Goal: Answer question/provide support

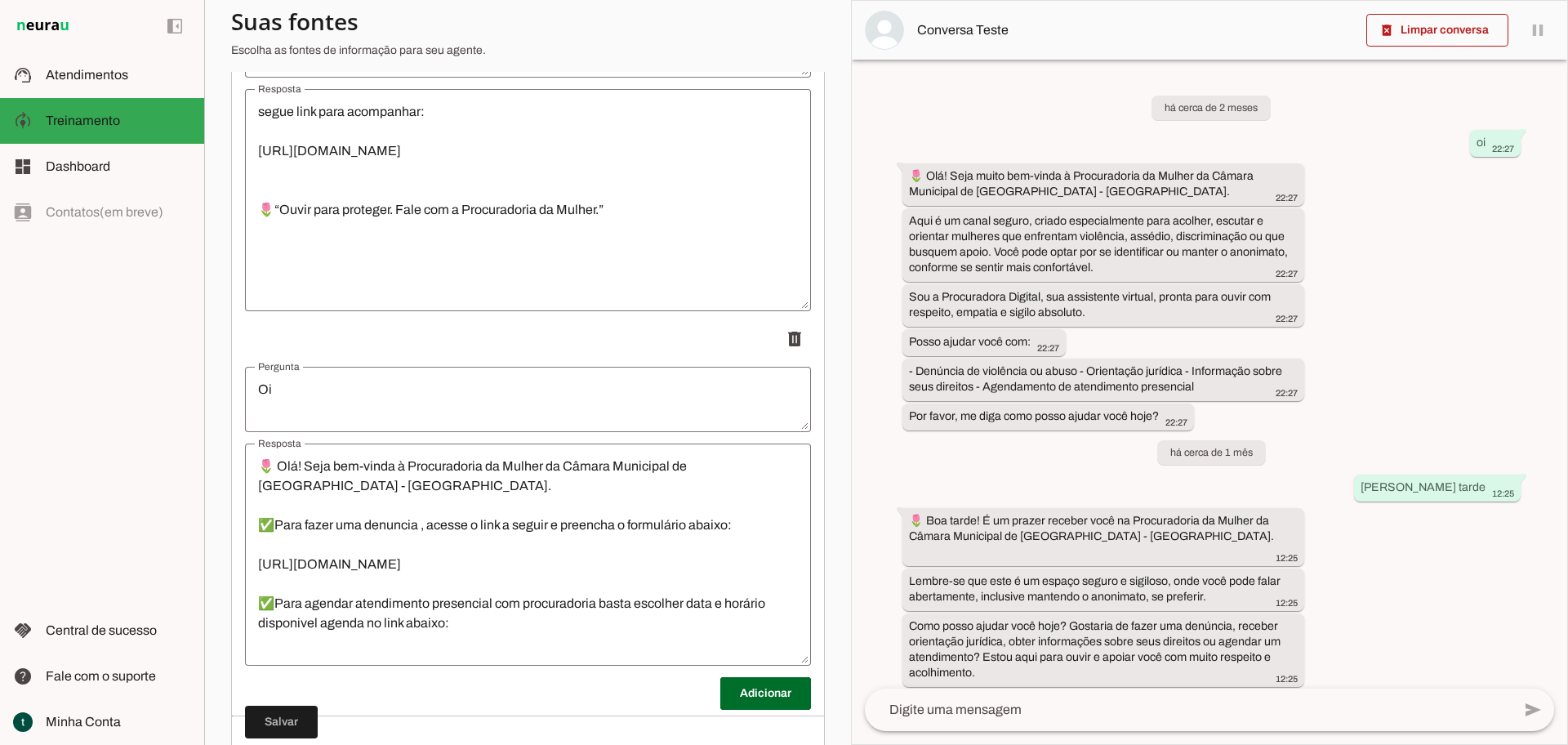
scroll to position [6116, 0]
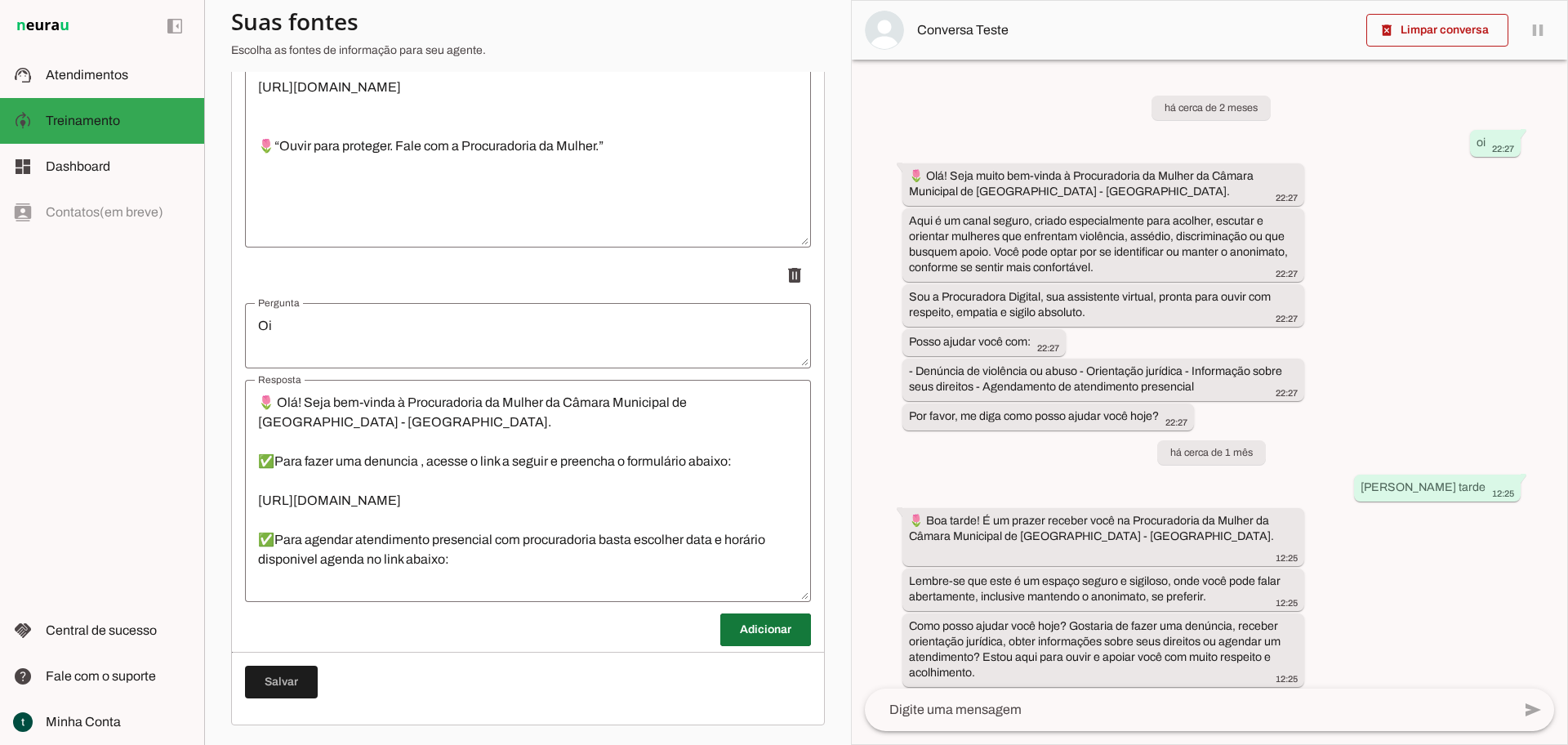
click at [728, 620] on span at bounding box center [765, 629] width 91 height 39
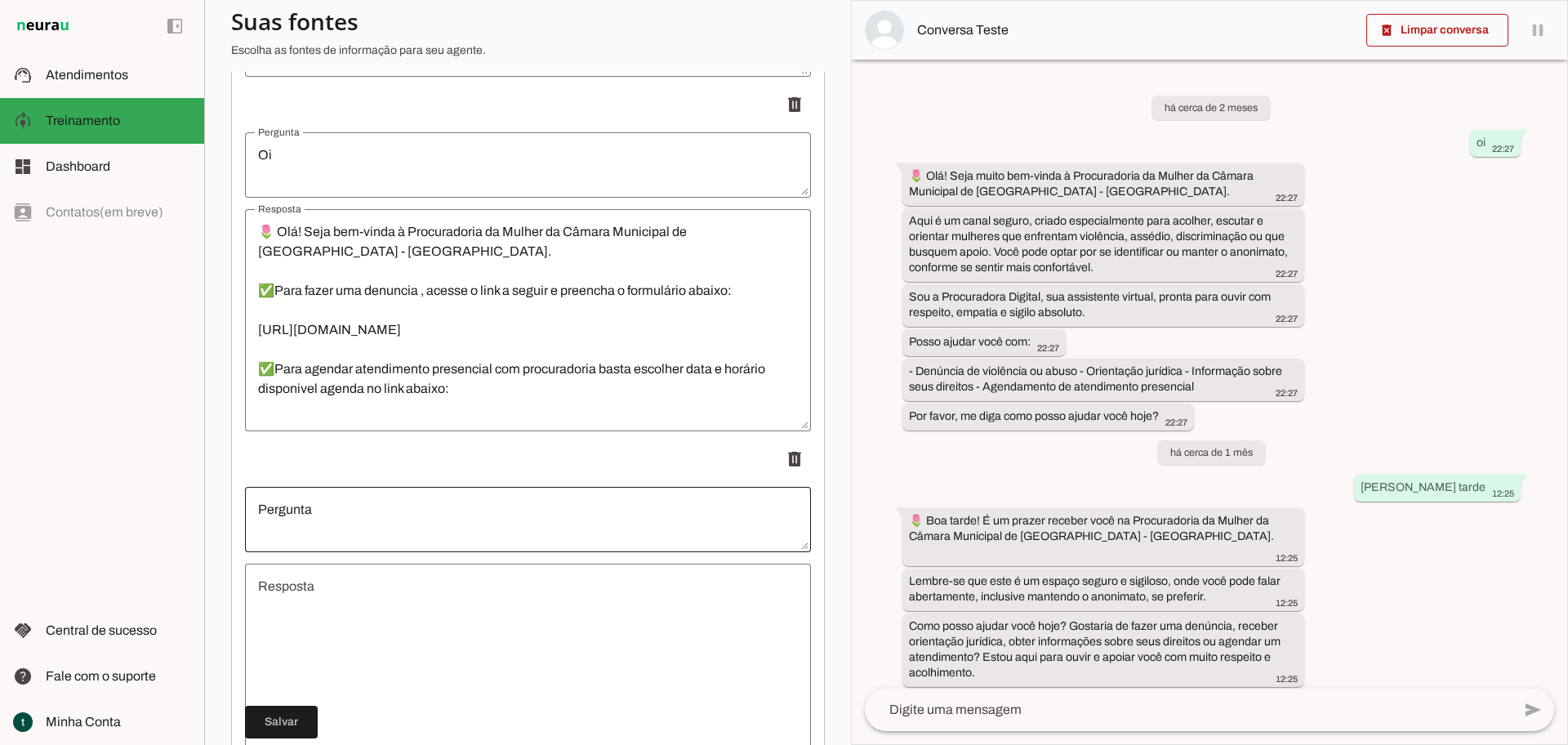
scroll to position [6321, 0]
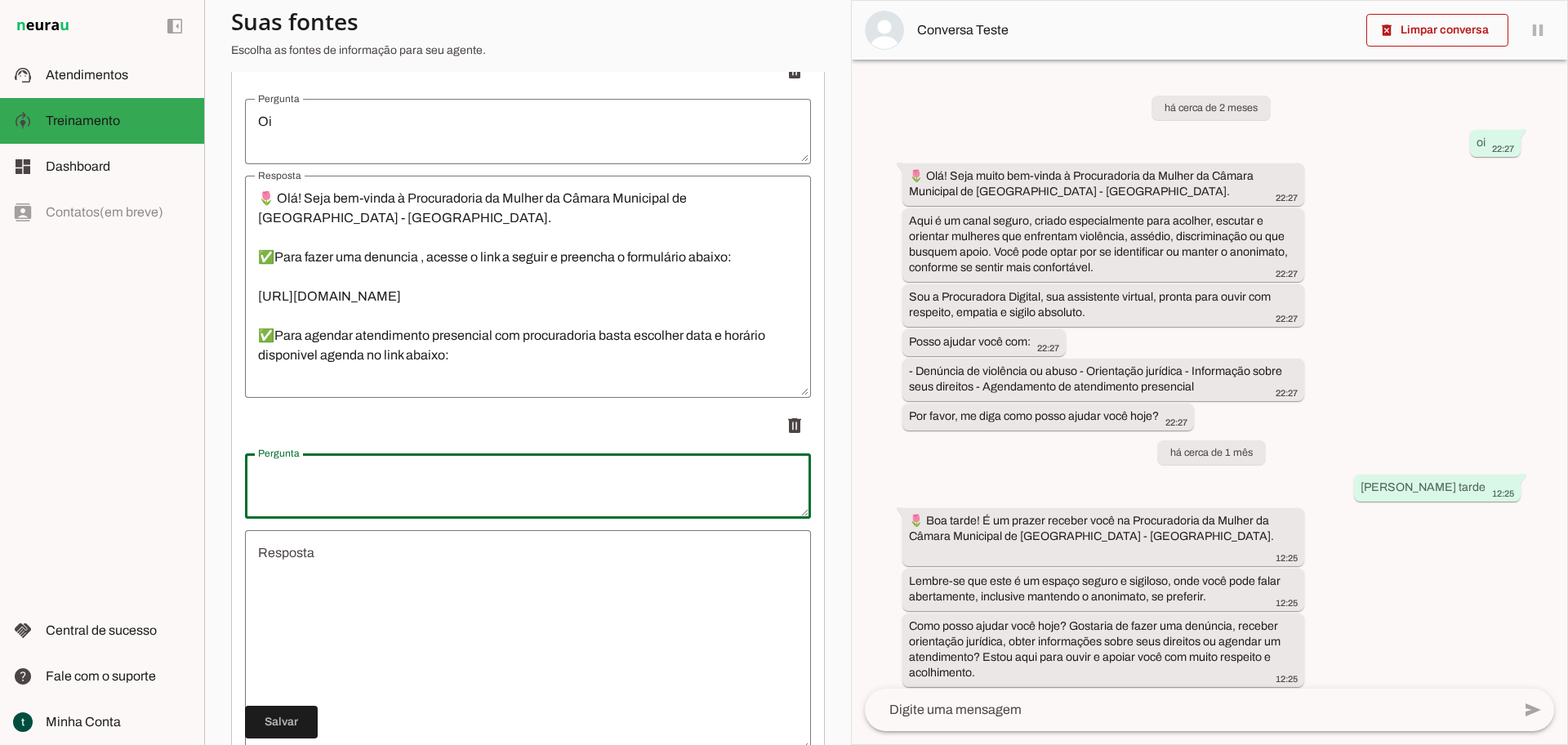
click at [413, 481] on textarea "Pergunta" at bounding box center [527, 485] width 566 height 39
drag, startPoint x: 519, startPoint y: 480, endPoint x: 491, endPoint y: 480, distance: 28.0
click at [491, 480] on textarea "Quero fazer cadastro como chefe de famailia" at bounding box center [527, 485] width 566 height 39
drag, startPoint x: 524, startPoint y: 477, endPoint x: 417, endPoint y: 481, distance: 107.1
click at [417, 481] on textarea "Quero fazer cadastro como chefe de familhia" at bounding box center [527, 485] width 566 height 39
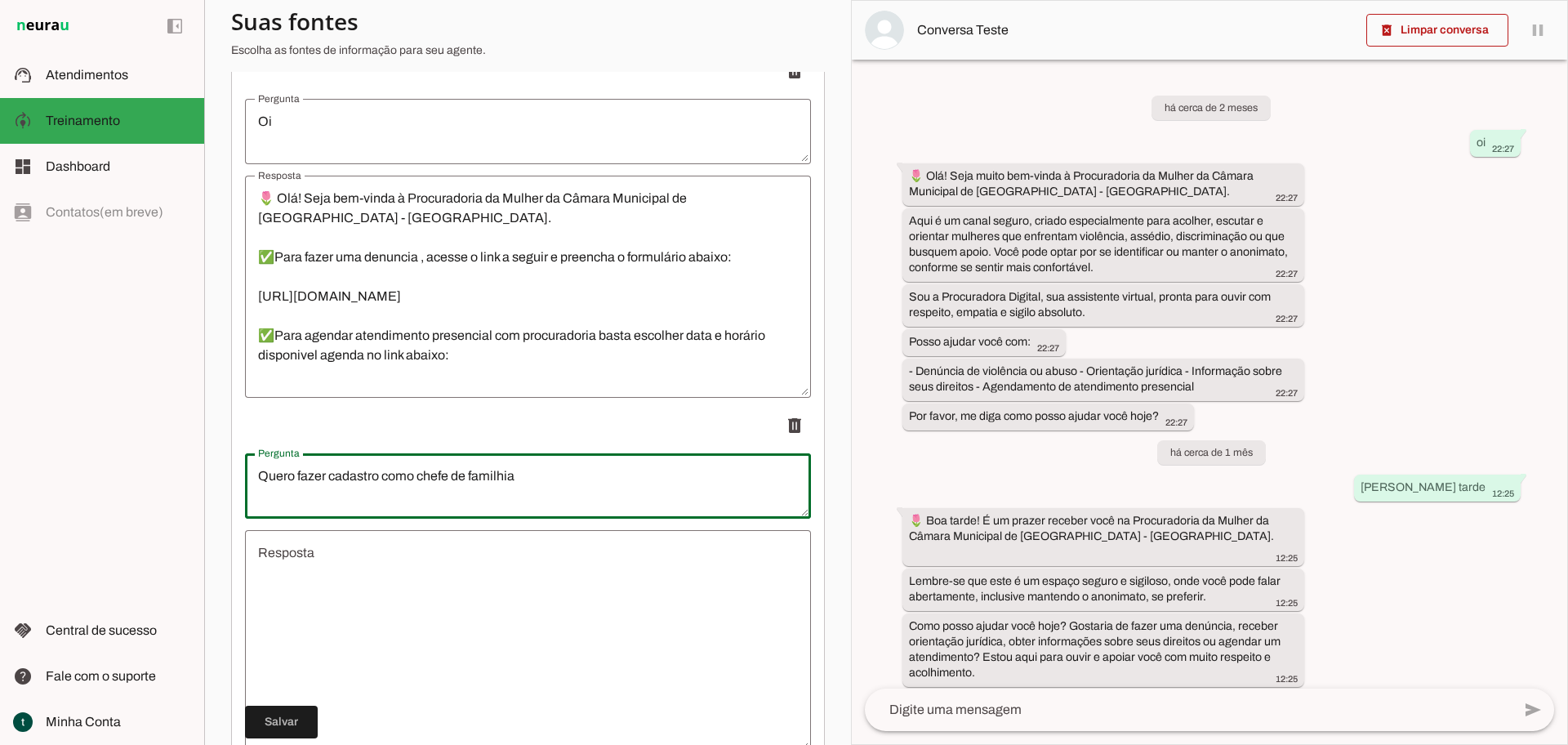
type textarea "Quero fazer cadastro como chefe de familhia"
type md-outlined-text-field "Quero fazer cadastro como chefe de familhia"
paste textarea "ília"
type textarea "Quero fazer cadastro como chefe de família"
type md-outlined-text-field "Quero fazer cadastro como chefe de família"
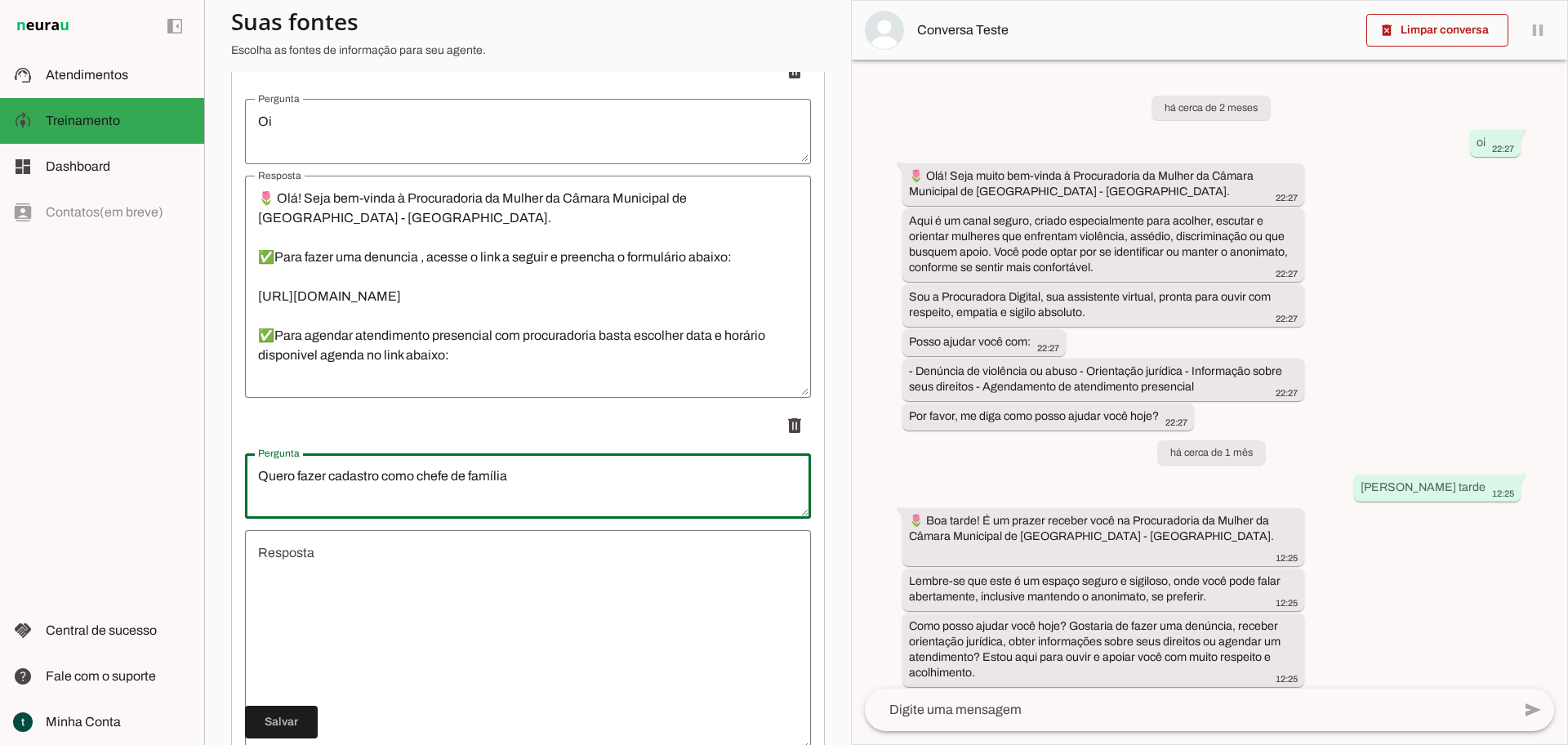
click at [462, 562] on textarea "Resposta" at bounding box center [527, 641] width 566 height 196
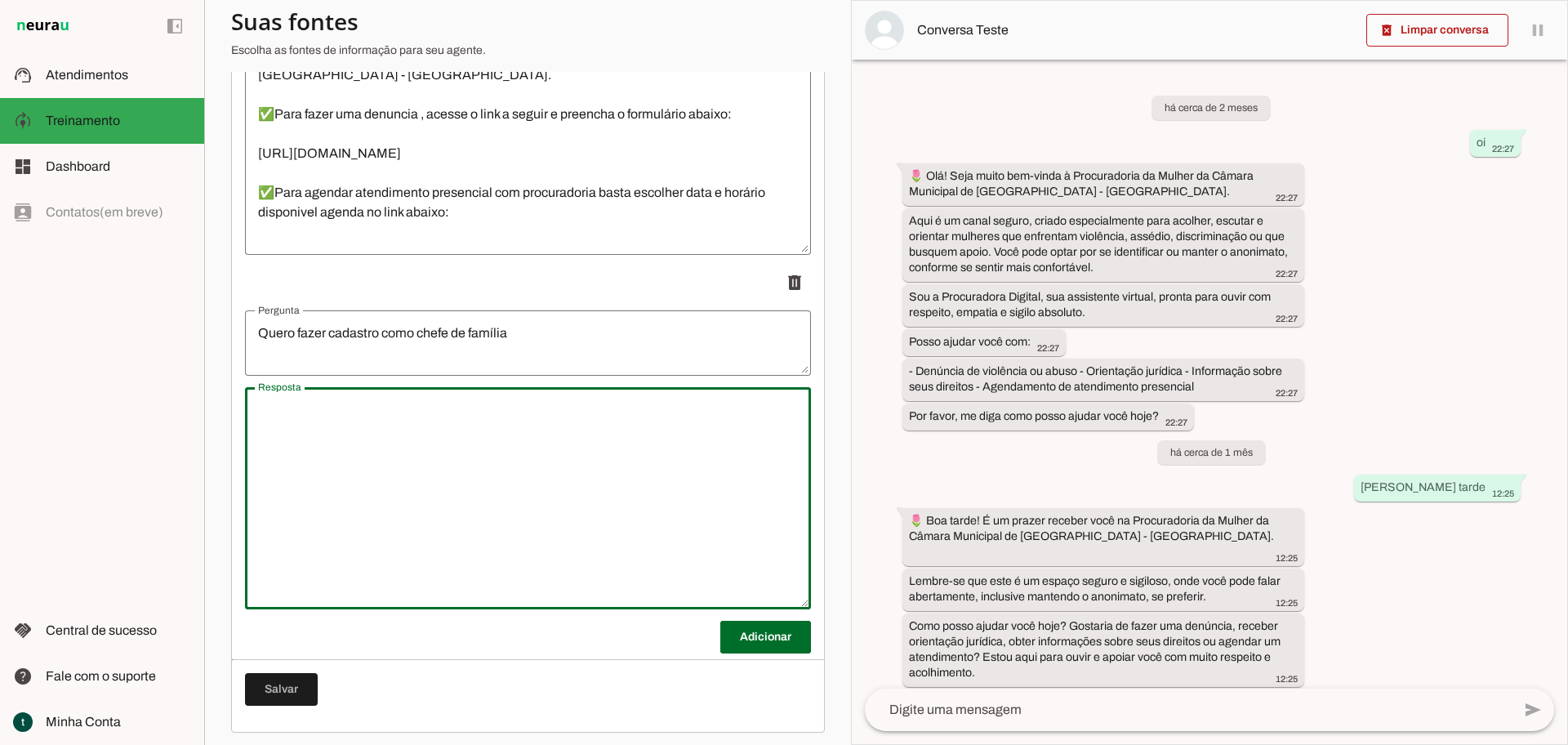
scroll to position [6470, 0]
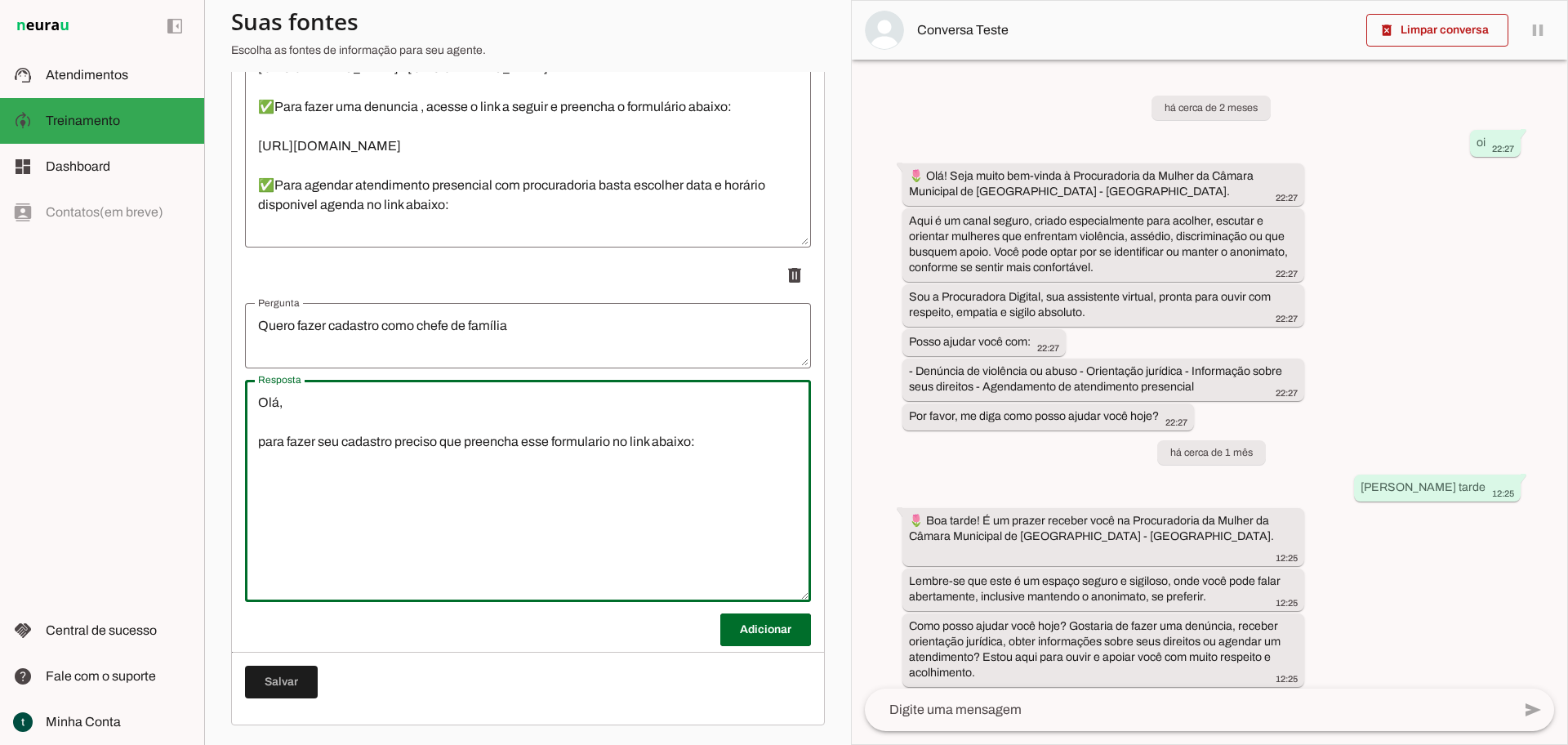
type textarea "Olá, para fazer seu cadastro preciso que preencha esse formulario no link abaix…"
type md-outlined-text-field "Olá, para fazer seu cadastro preciso que preencha esse formulario no link abaix…"
paste textarea "[URL][DOMAIN_NAME]"
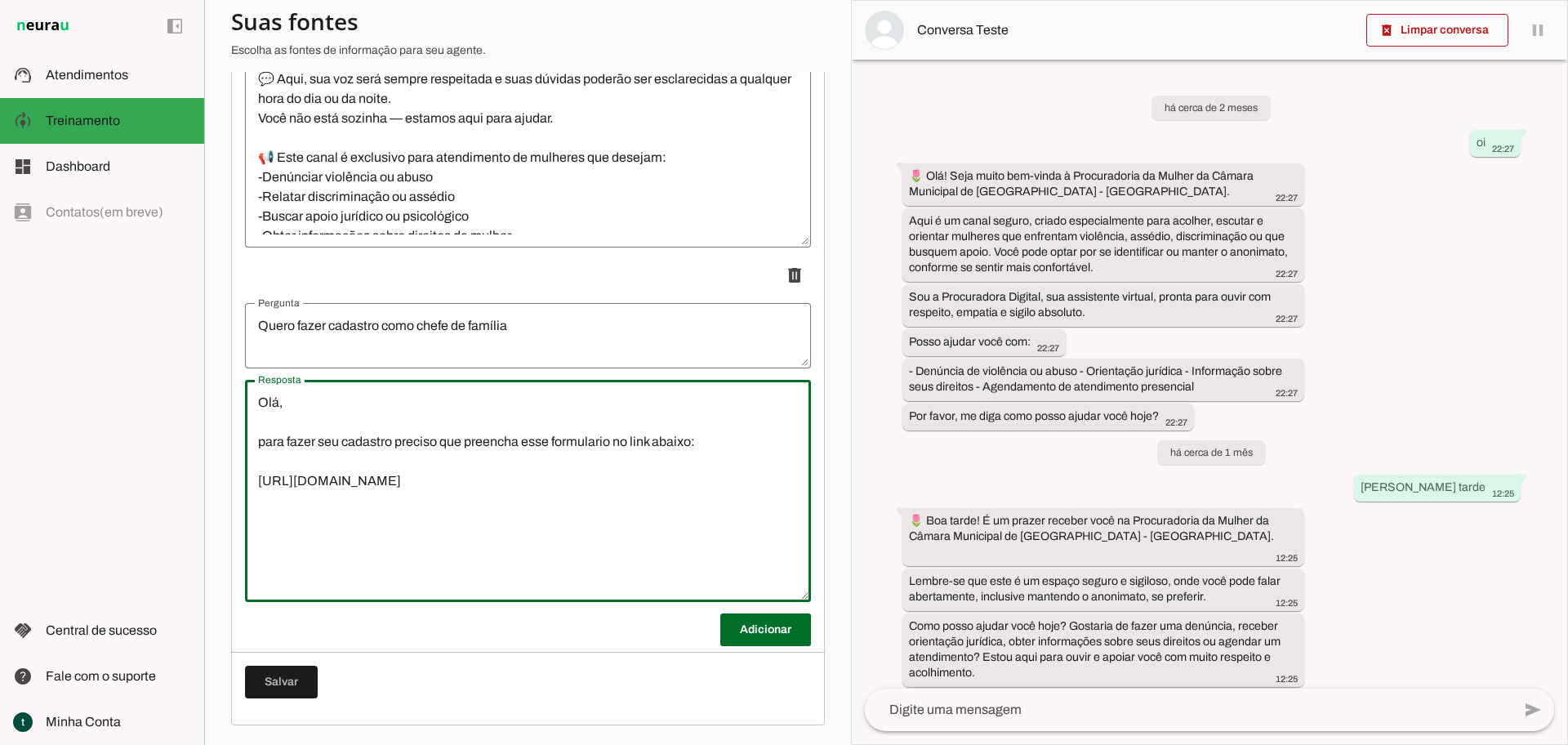
scroll to position [294, 0]
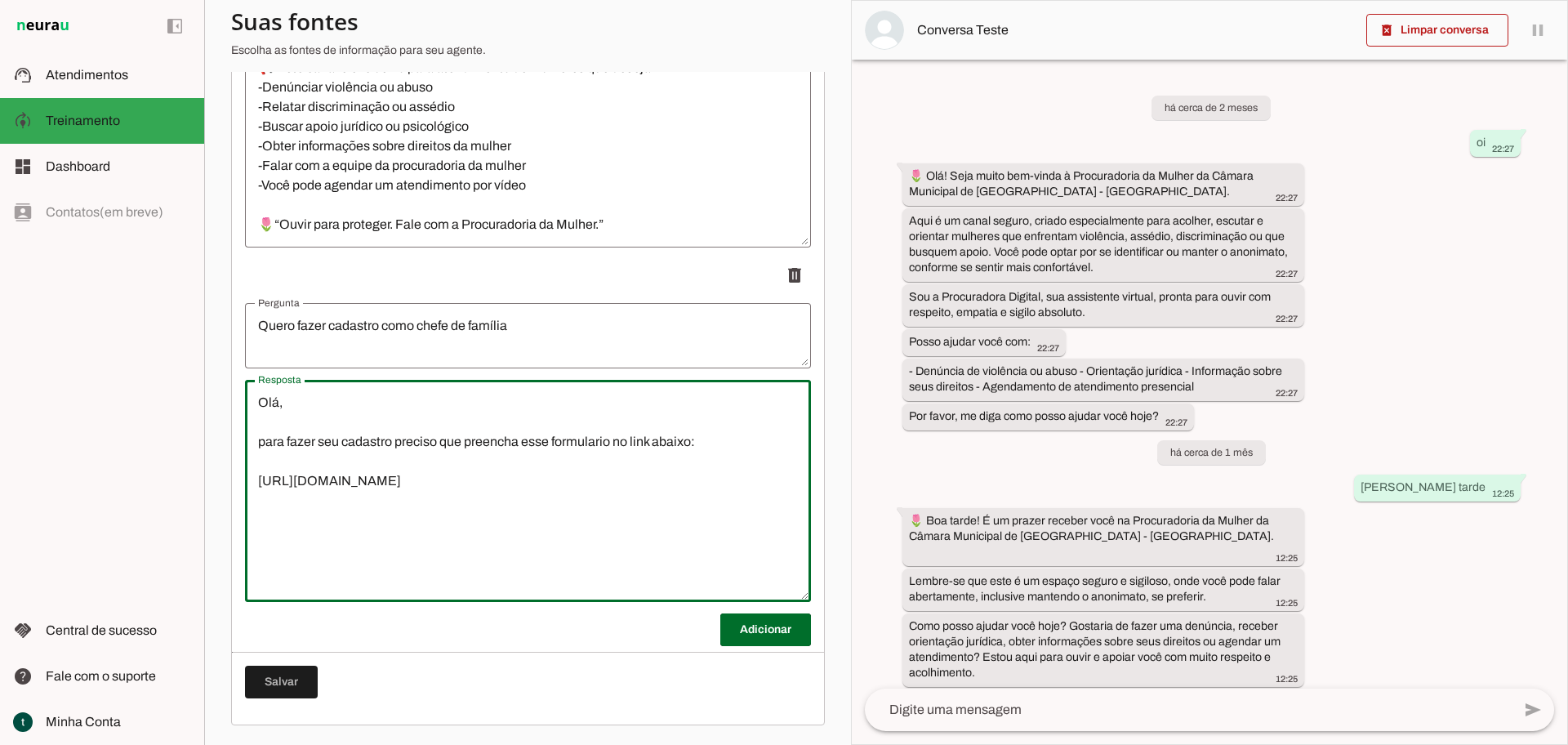
type textarea "Olá, para fazer seu cadastro preciso que preencha esse formulario no link abaix…"
type md-outlined-text-field "Olá, para fazer seu cadastro preciso que preencha esse formulario no link abaix…"
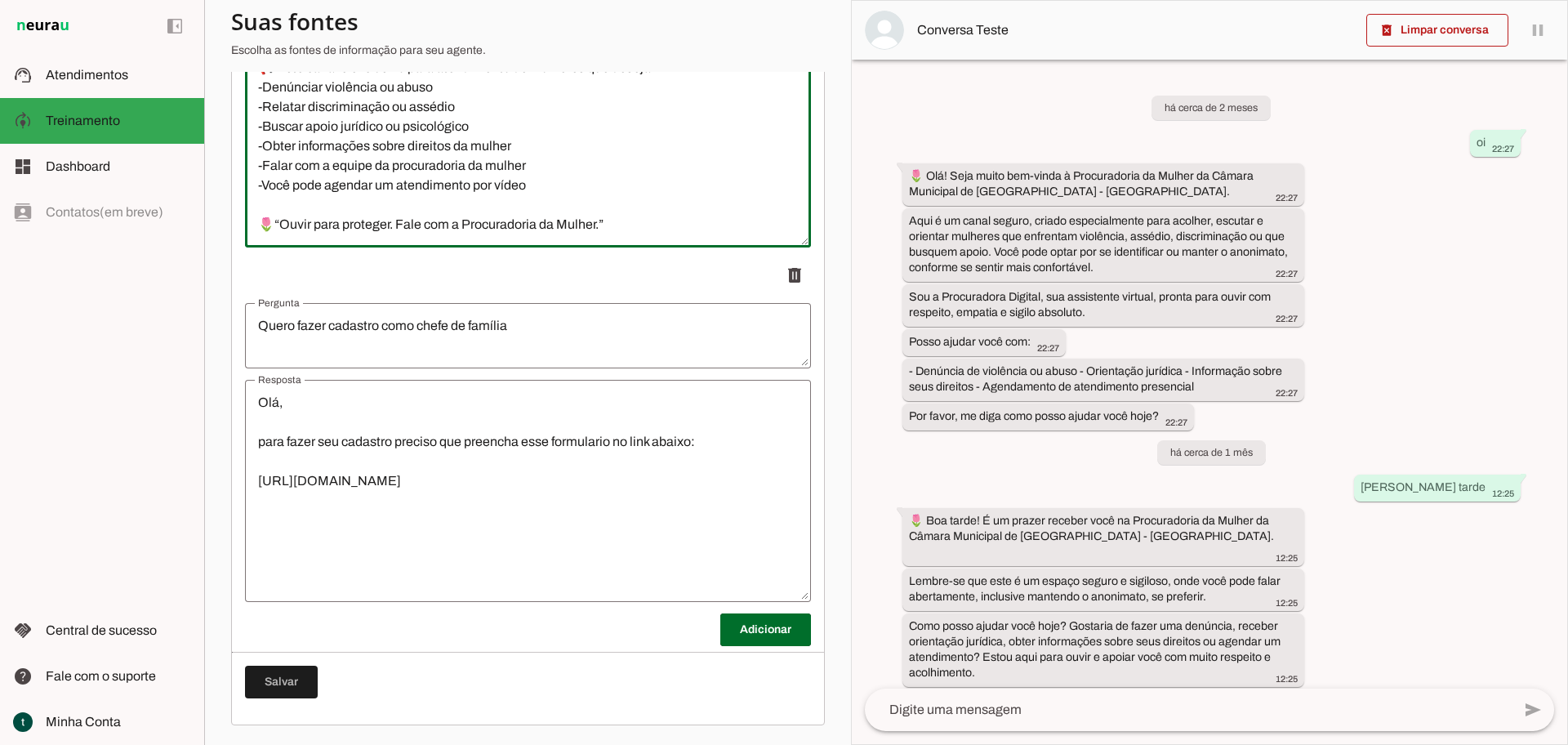
drag, startPoint x: 491, startPoint y: 206, endPoint x: 238, endPoint y: 233, distance: 254.4
click at [218, 199] on section "Agente 1 Criar Agente Você atingiu o limite de IAs Neurau permitidas. Atualize …" at bounding box center [527, 372] width 647 height 745
click at [345, 523] on textarea "Olá, para fazer seu cadastro preciso que preencha esse formulario no link abaix…" at bounding box center [527, 490] width 566 height 196
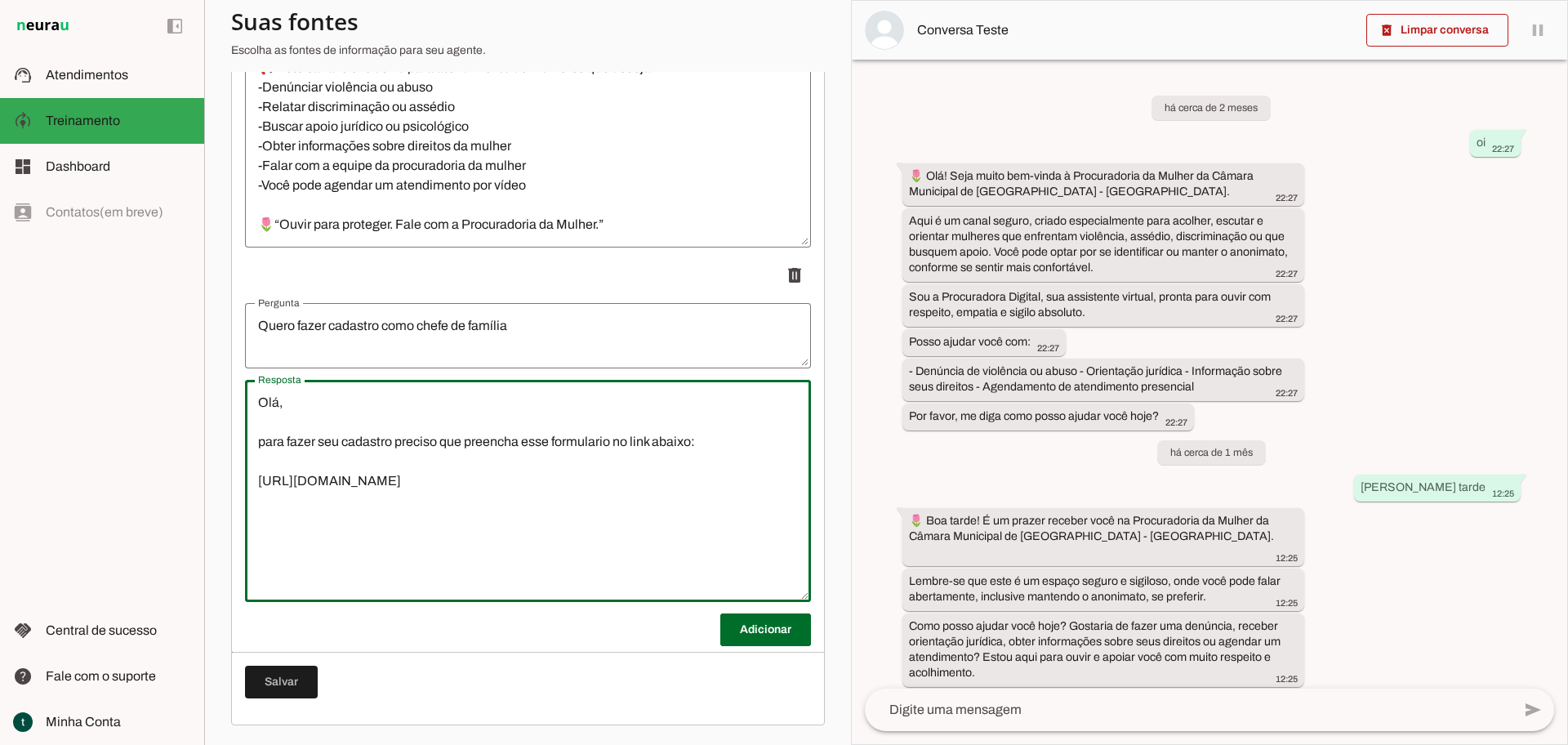
paste textarea "🌷“Ouvir para proteger. Fale com a Procuradoria da Mulher.”"
type textarea "Olá, para fazer seu cadastro preciso que preencha esse formulario no link abaix…"
type md-outlined-text-field "Olá, para fazer seu cadastro preciso que preencha esse formulario no link abaix…"
click at [307, 672] on span at bounding box center [281, 681] width 73 height 39
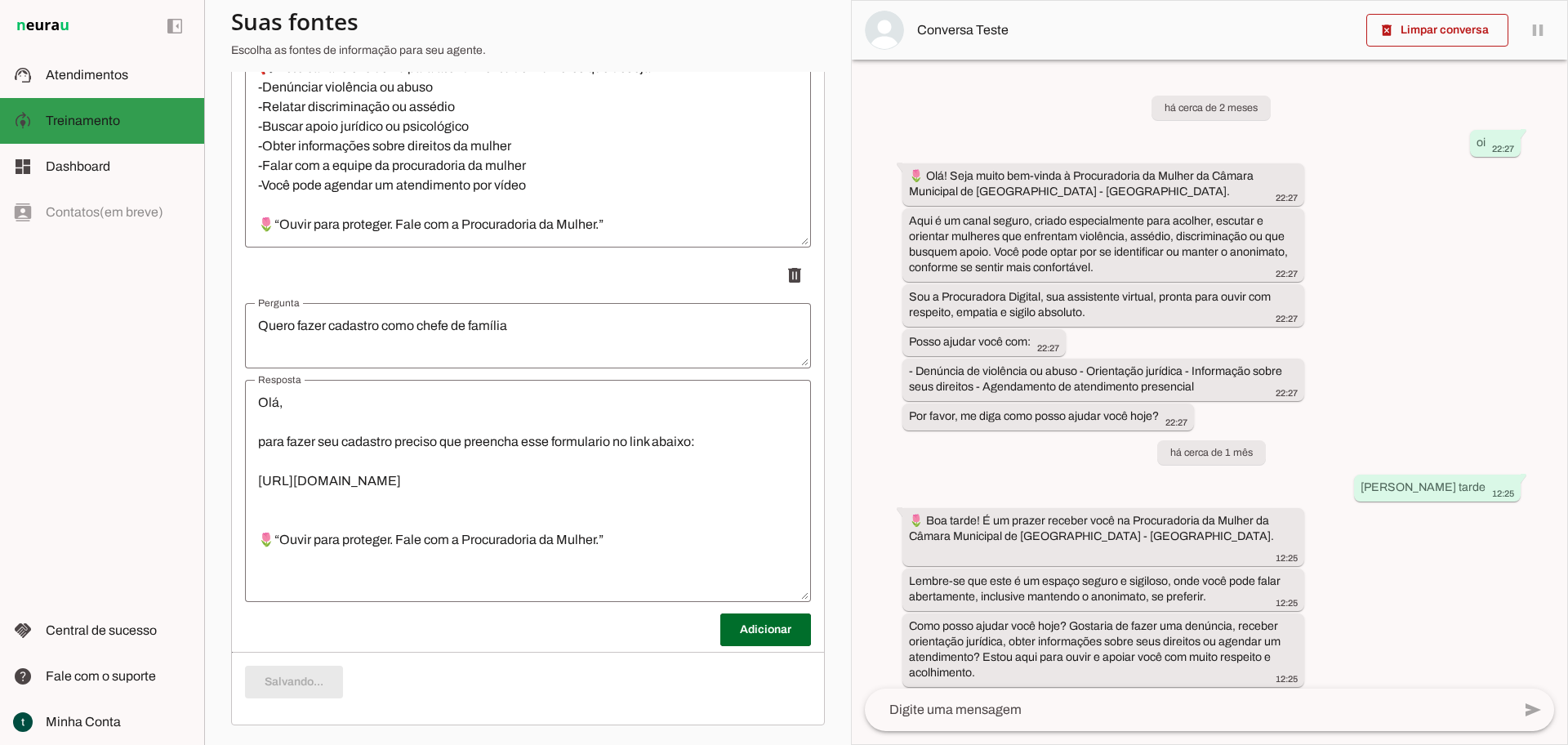
scroll to position [6470, 0]
click at [94, 74] on span "Atendimentos" at bounding box center [87, 75] width 83 height 14
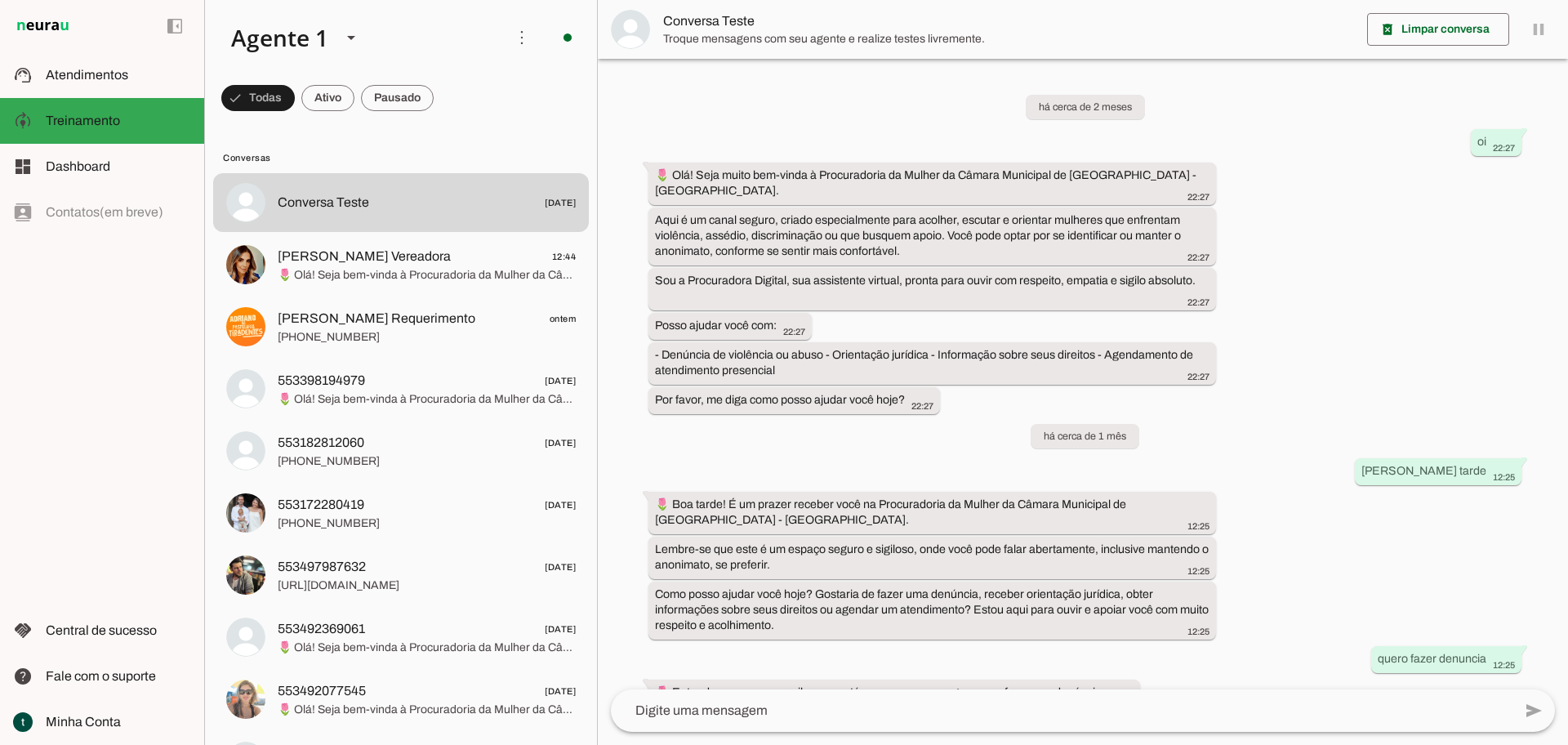
scroll to position [2546, 0]
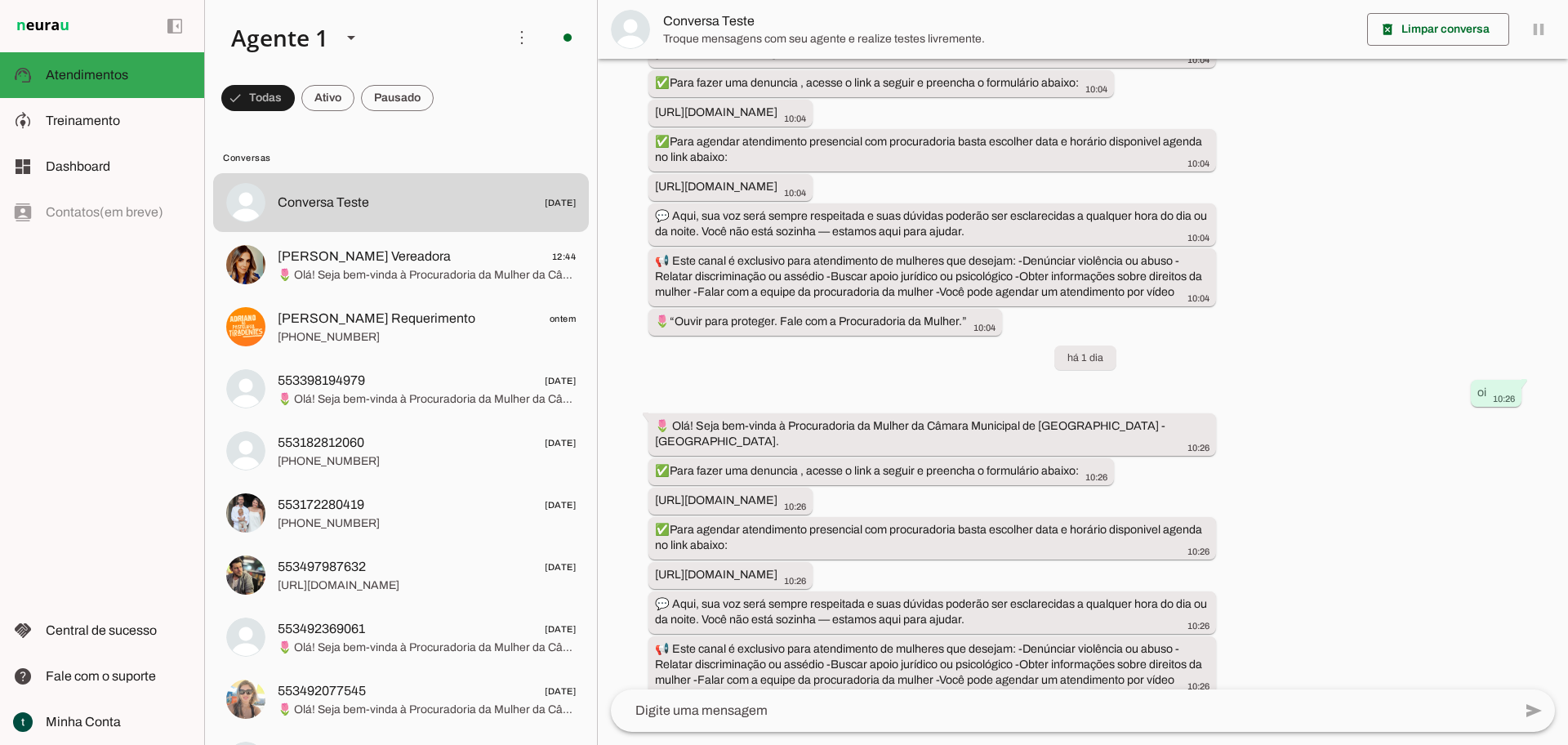
click at [707, 719] on textarea at bounding box center [1062, 711] width 902 height 20
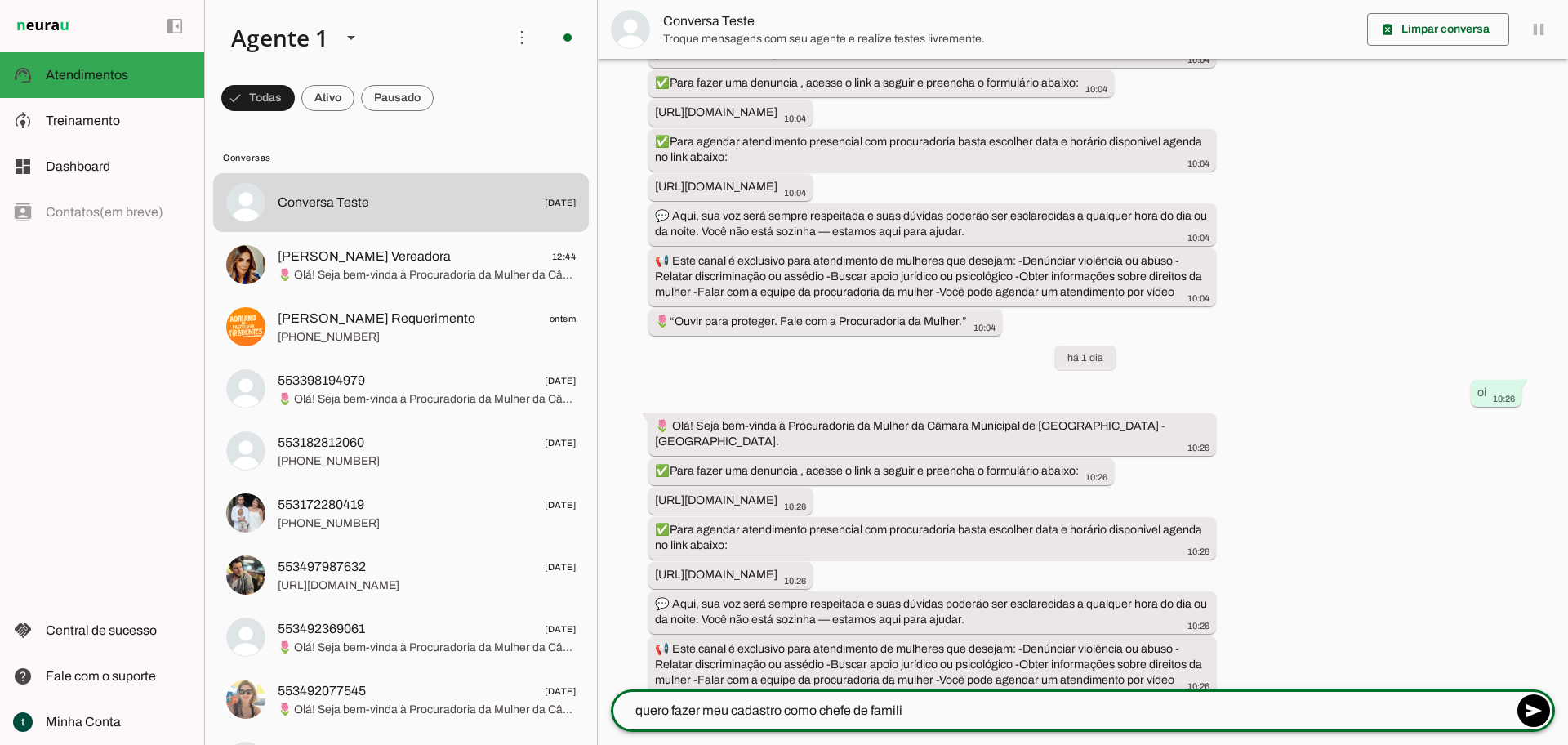
type textarea "quero fazer meu cadastro como chefe de familia"
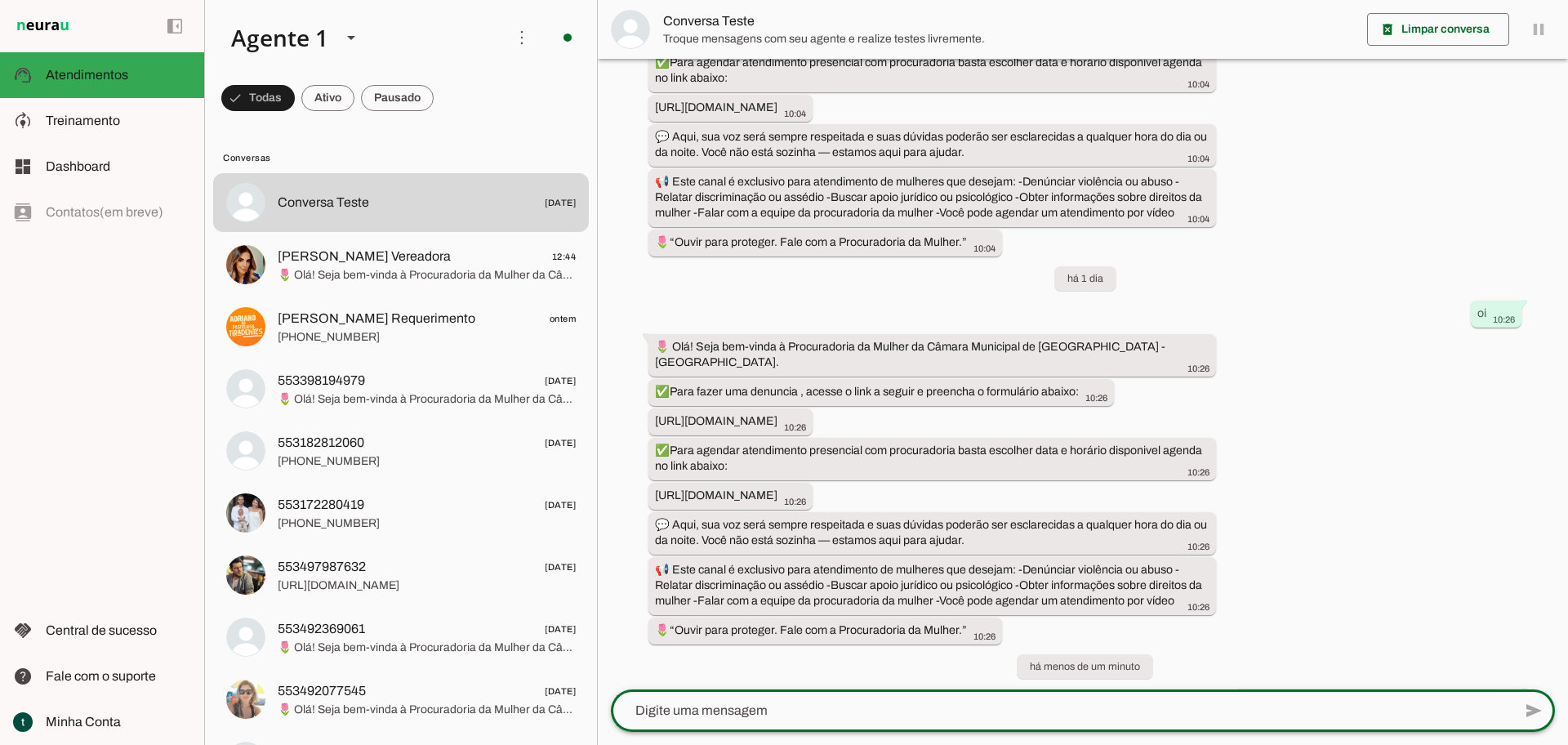
scroll to position [2708, 0]
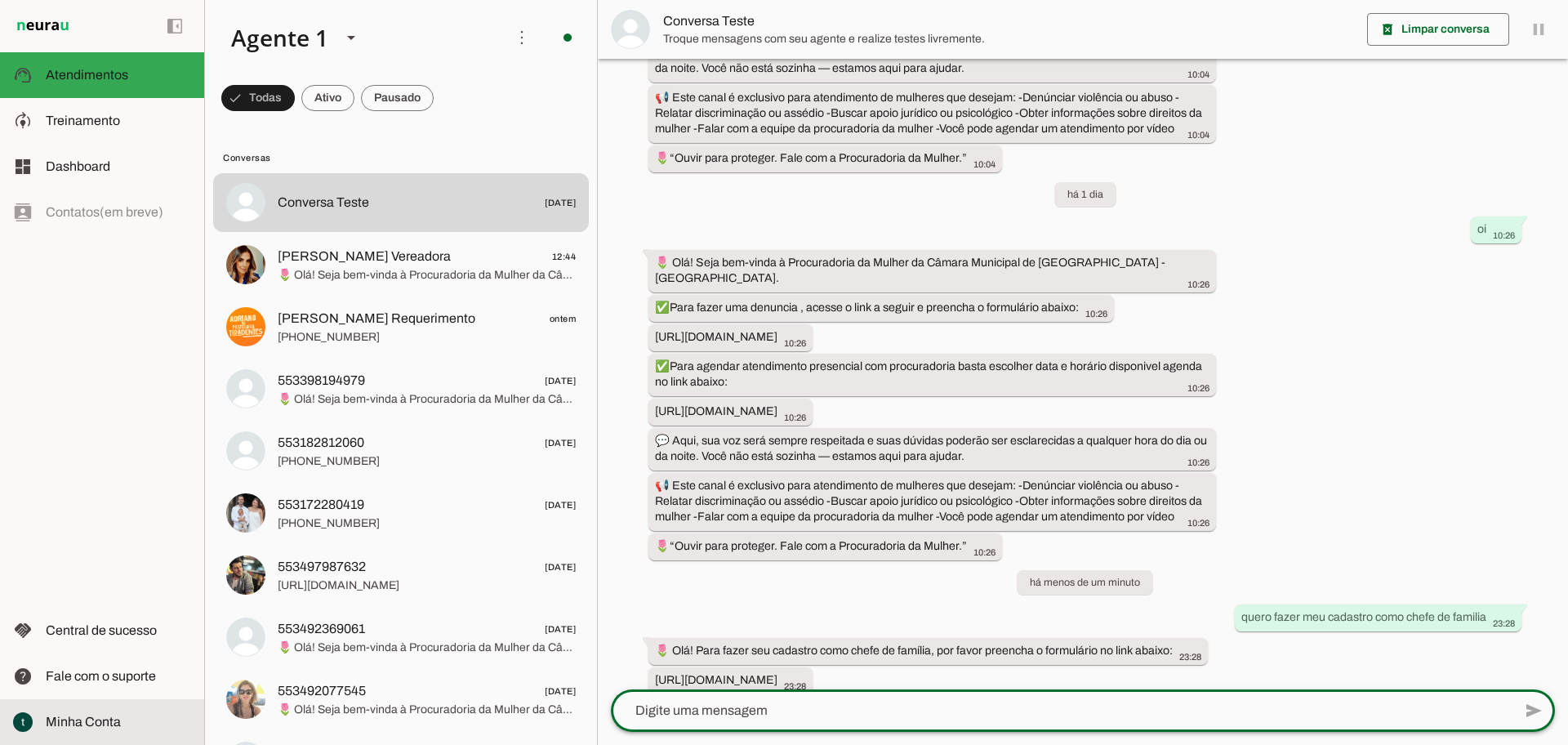
click at [141, 712] on slot at bounding box center [119, 722] width 146 height 20
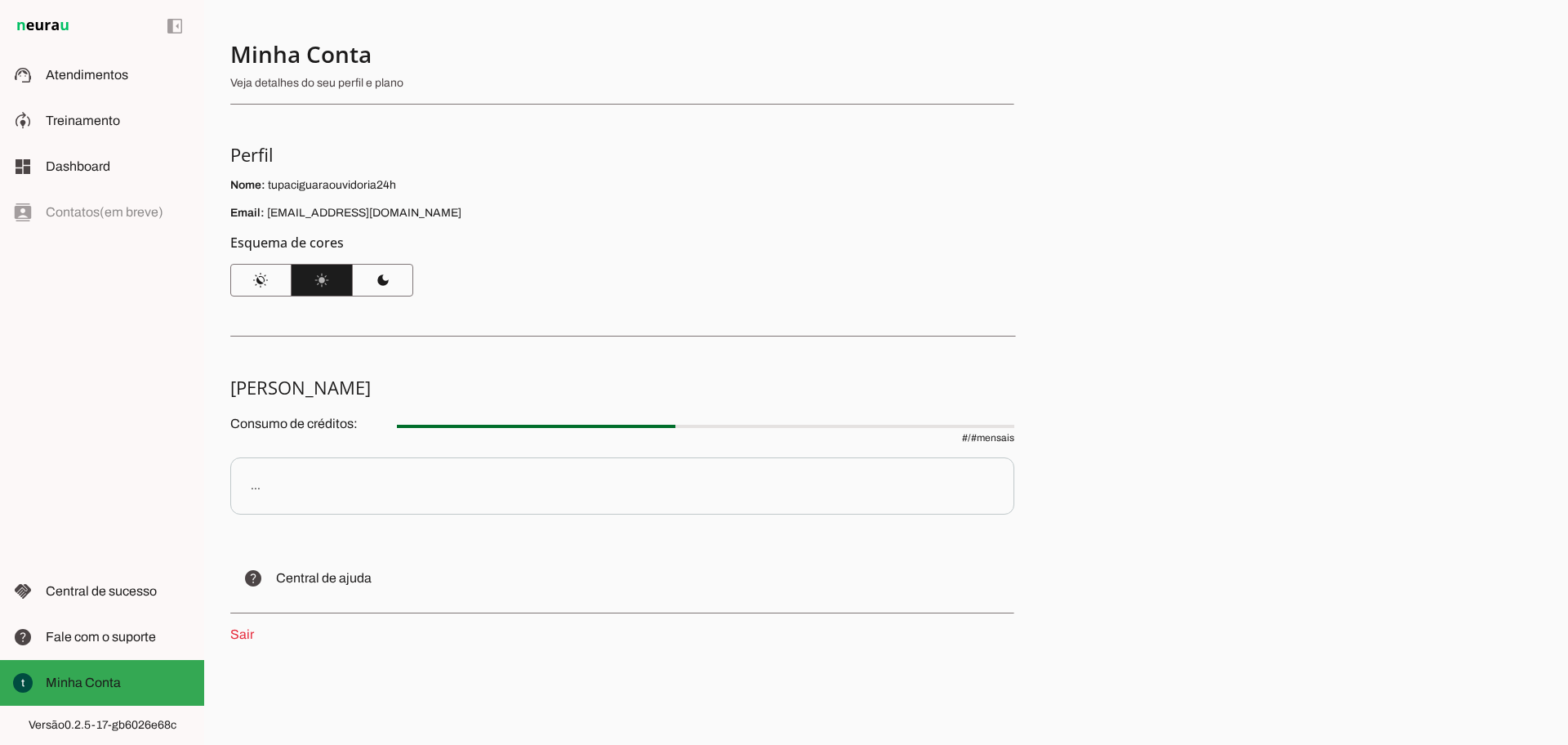
click at [246, 636] on link "Sair" at bounding box center [243, 634] width 24 height 14
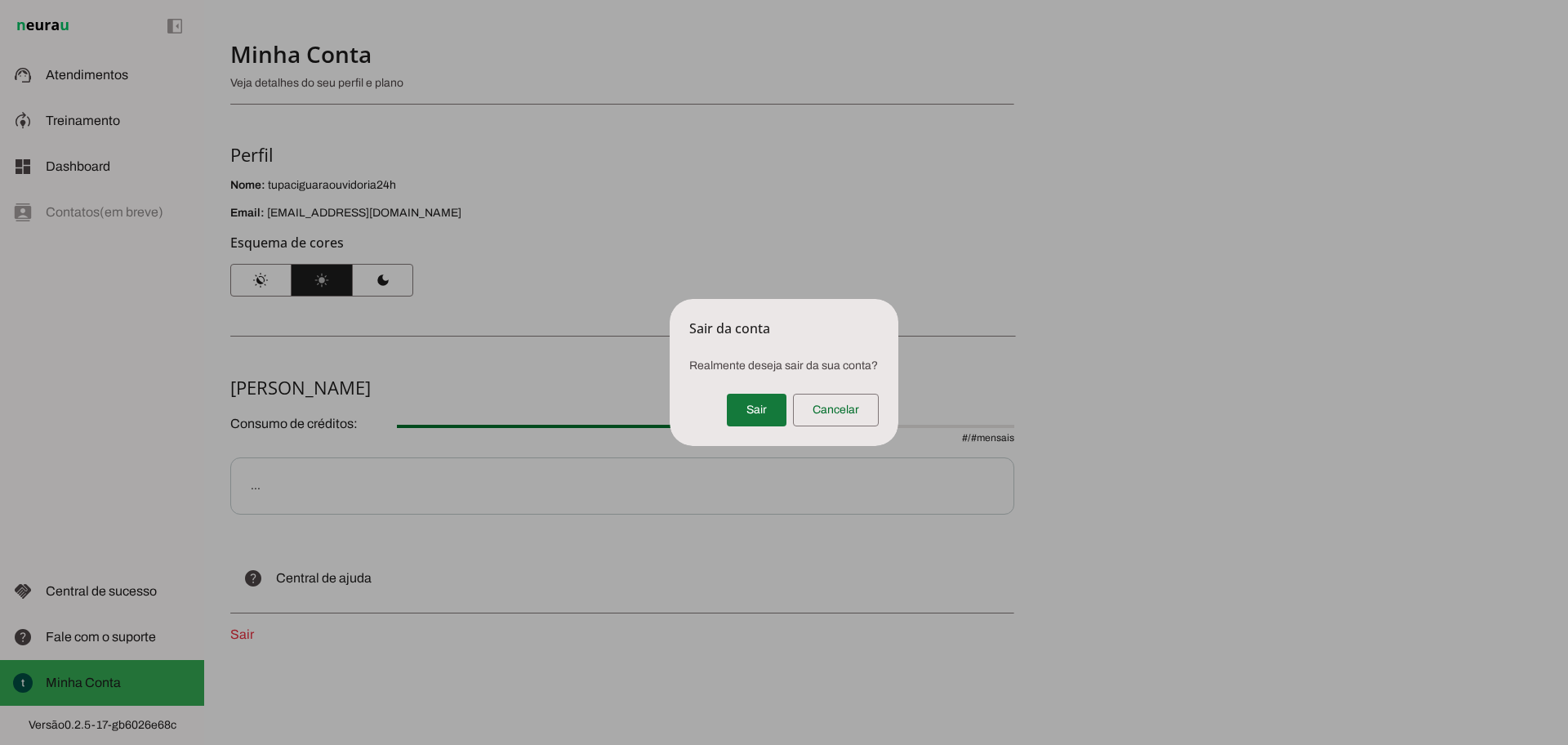
click at [763, 414] on span at bounding box center [757, 409] width 60 height 39
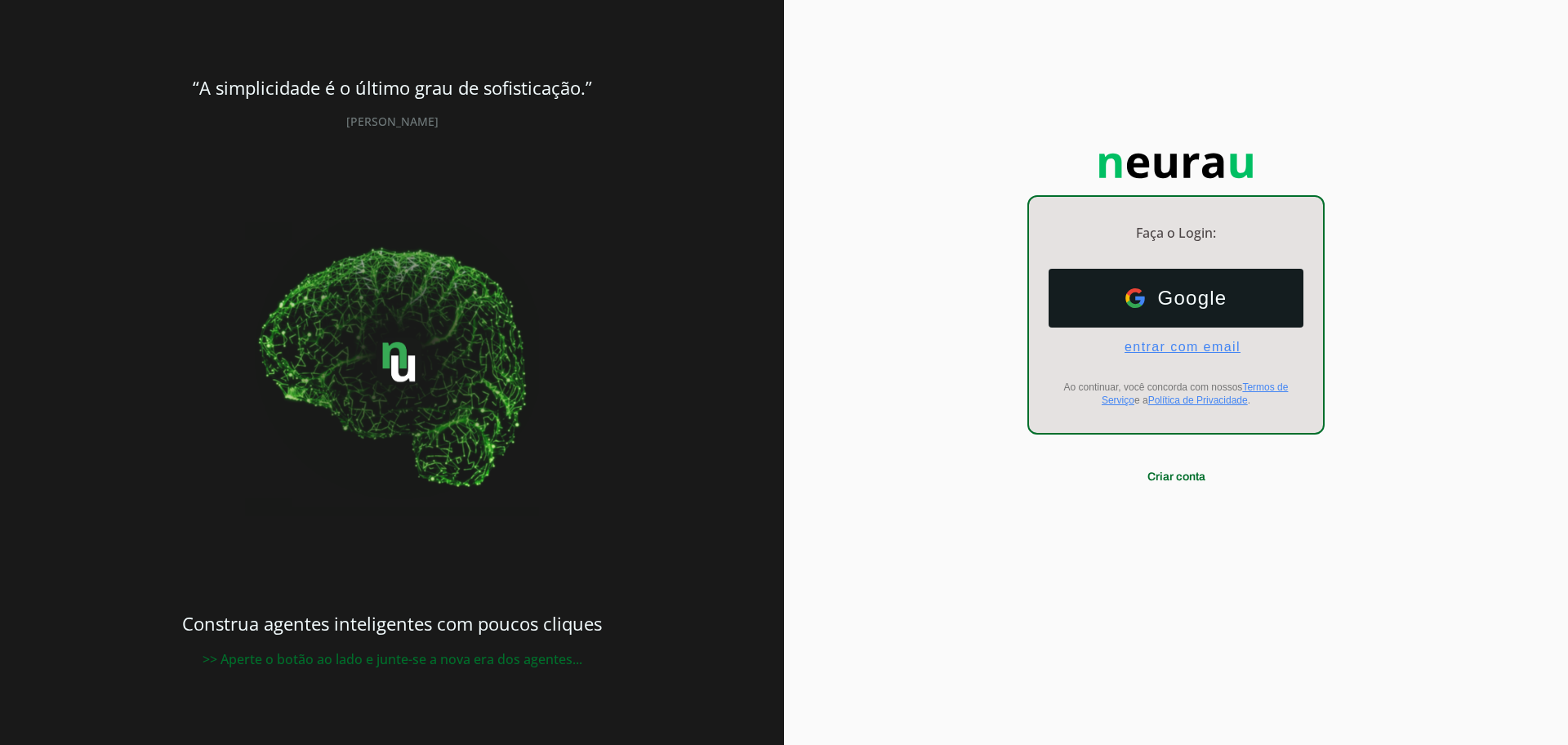
click at [1182, 351] on span "entrar com email" at bounding box center [1176, 347] width 129 height 15
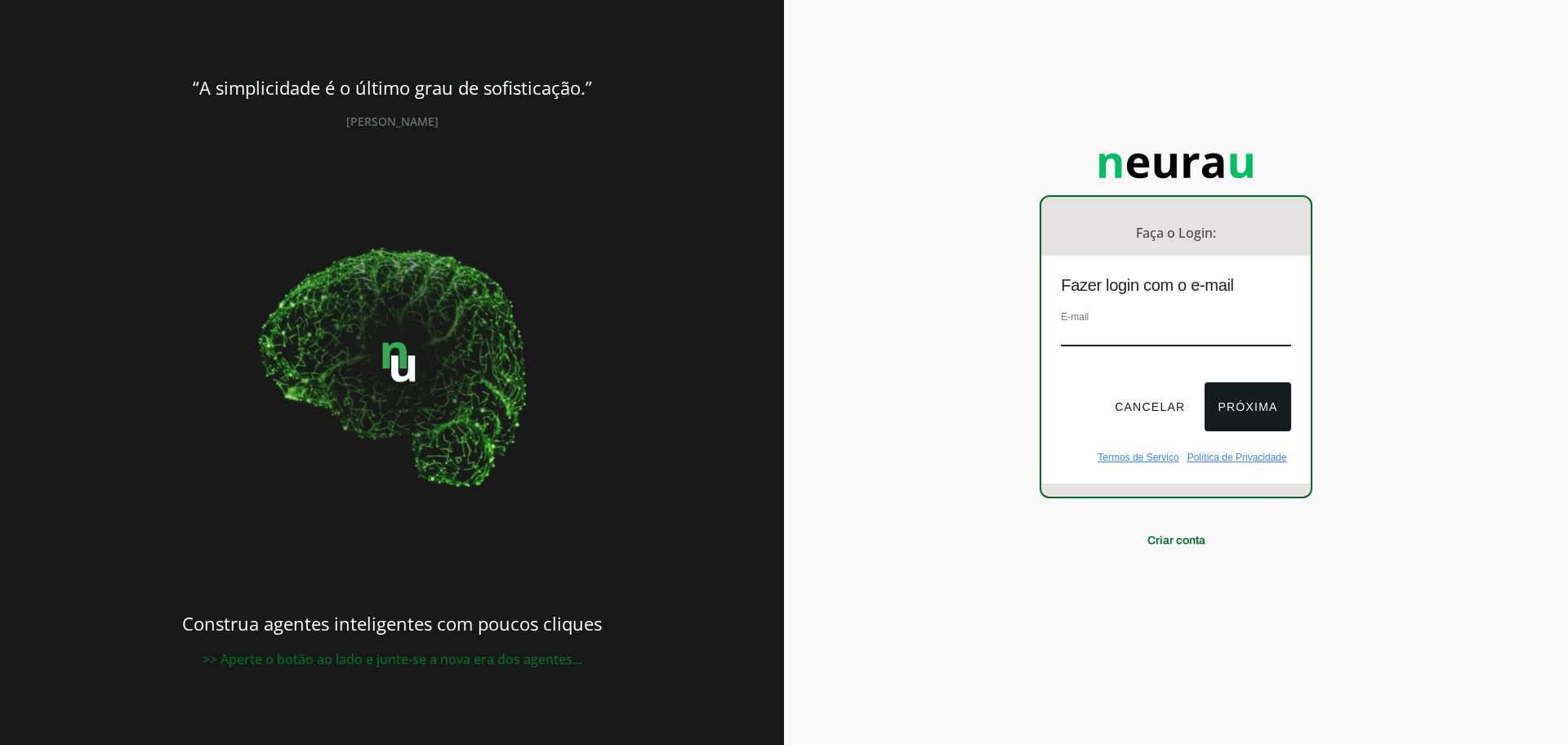
click at [1186, 331] on input "email" at bounding box center [1176, 336] width 230 height 22
drag, startPoint x: 1083, startPoint y: 373, endPoint x: 1113, endPoint y: 372, distance: 30.0
click at [1084, 374] on div at bounding box center [1176, 369] width 230 height 13
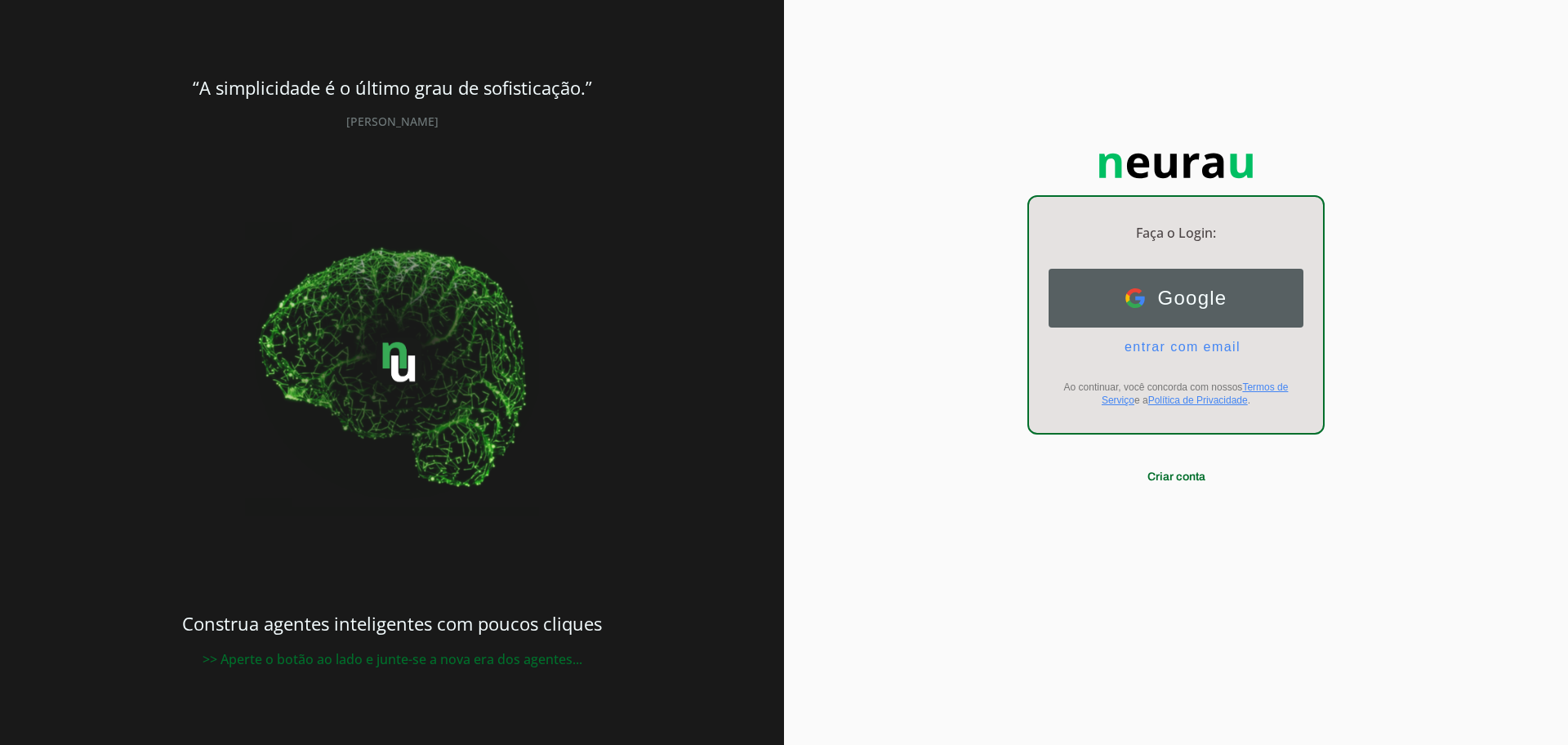
click at [1197, 294] on span "Google" at bounding box center [1185, 298] width 83 height 23
